Goal: Go to known website: Go to known website

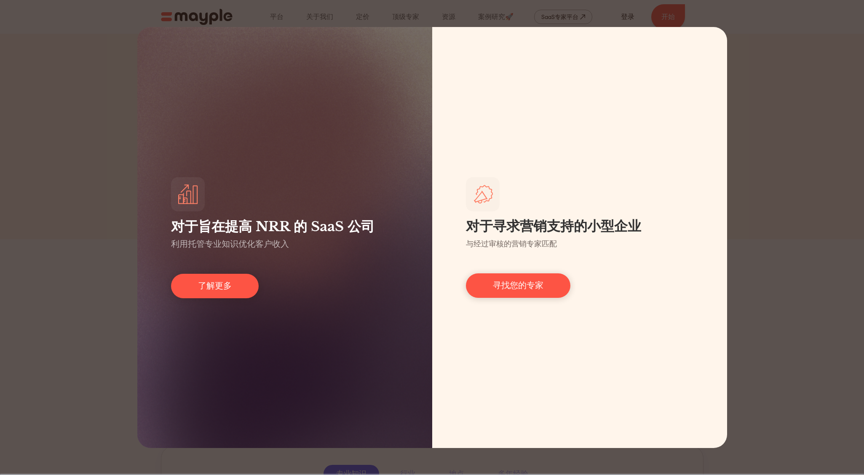
click at [799, 149] on div "对于旨在提高 NRR 的 SaaS 公司 利用托管专业知识优化客户收入 了解更多 对于寻求营销支持的小型企业 与经过审核的营销专家匹配 寻找您的专家" at bounding box center [432, 237] width 864 height 475
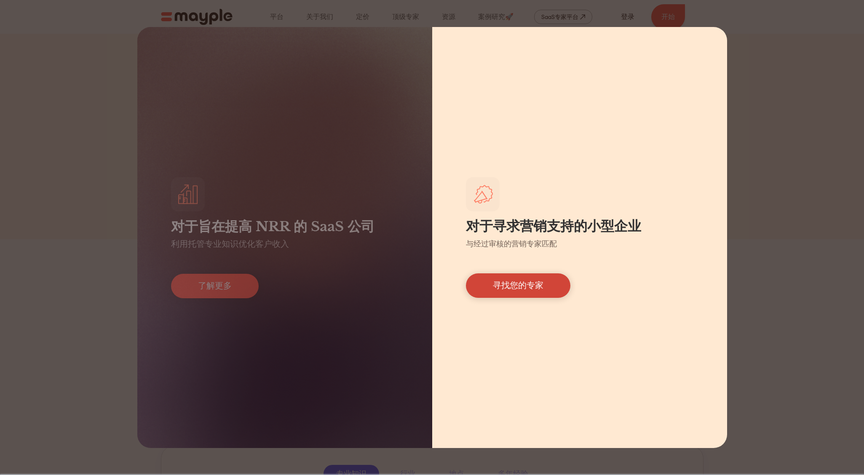
click at [531, 288] on font "寻找您的专家" at bounding box center [518, 285] width 51 height 10
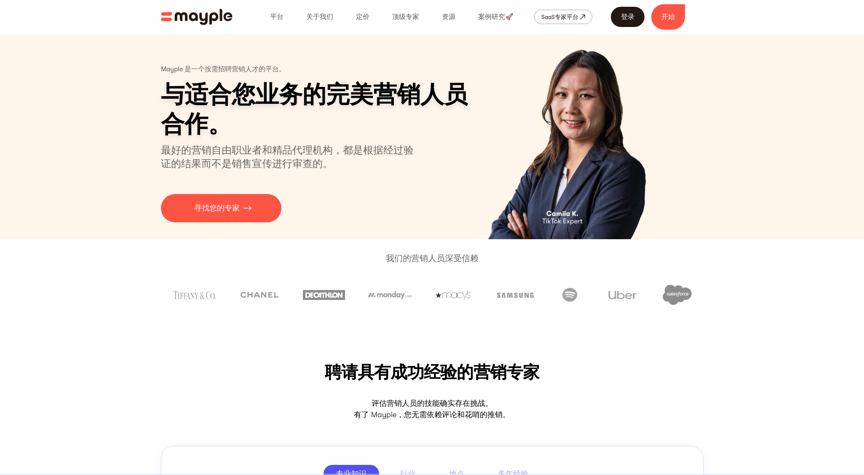
click at [627, 16] on font "登录" at bounding box center [627, 17] width 13 height 8
